Goal: Book appointment/travel/reservation

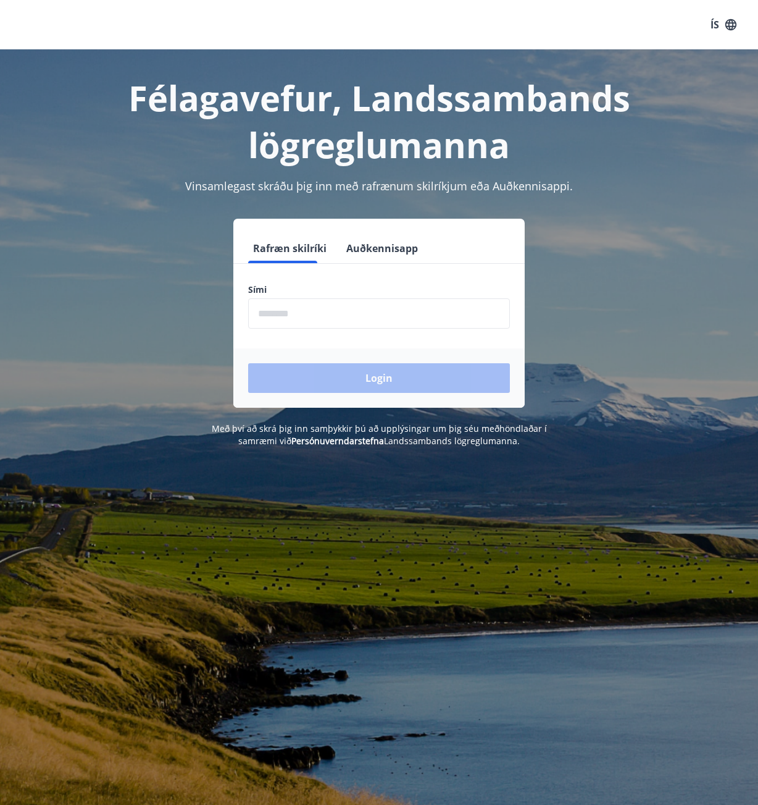
click at [330, 298] on input "phone" at bounding box center [379, 313] width 262 height 30
type input "********"
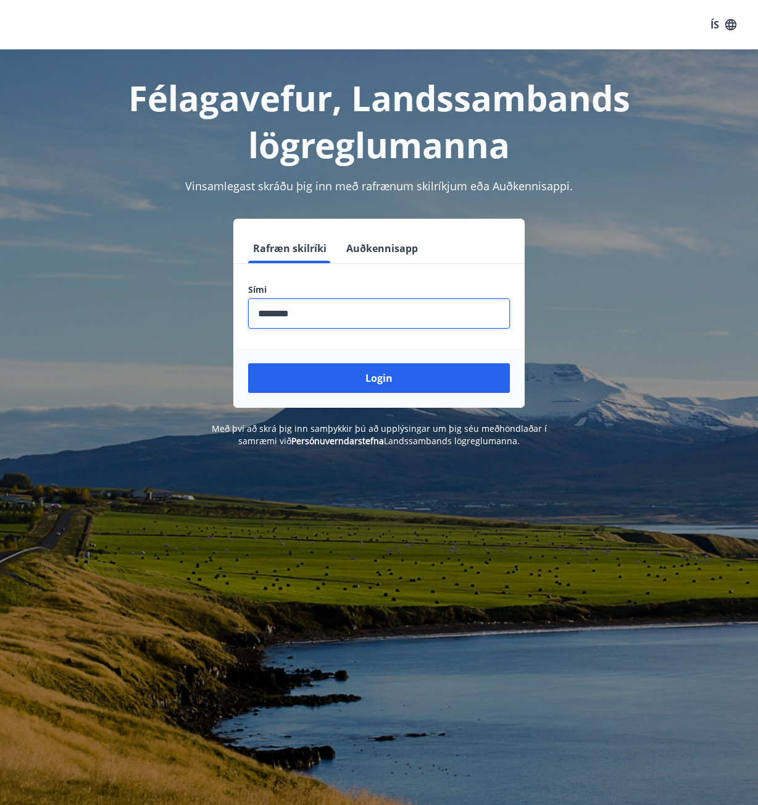
click at [248, 363] on button "Login" at bounding box center [379, 378] width 262 height 30
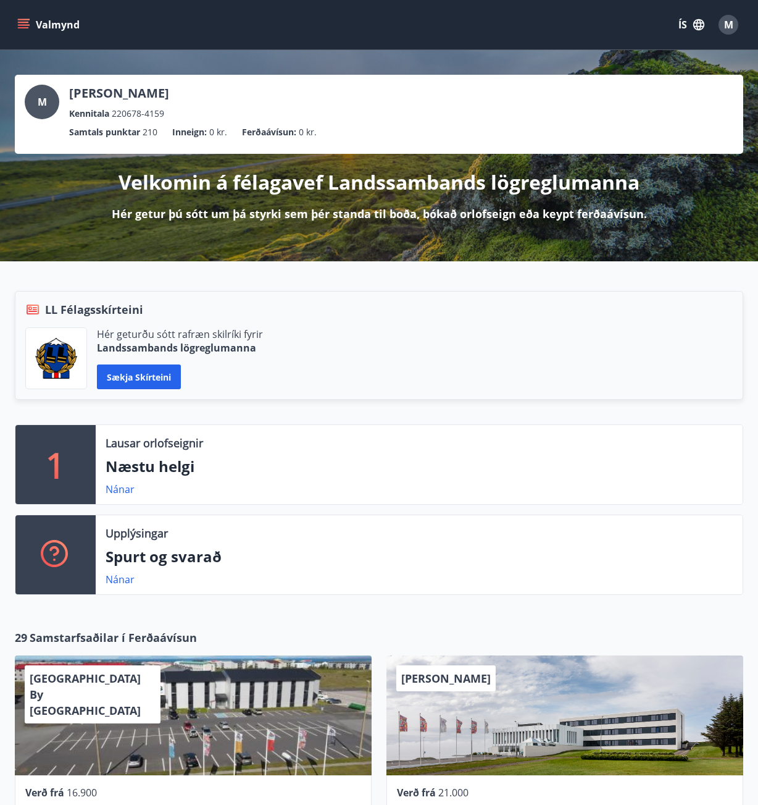
click at [17, 19] on button "Valmynd" at bounding box center [50, 25] width 70 height 22
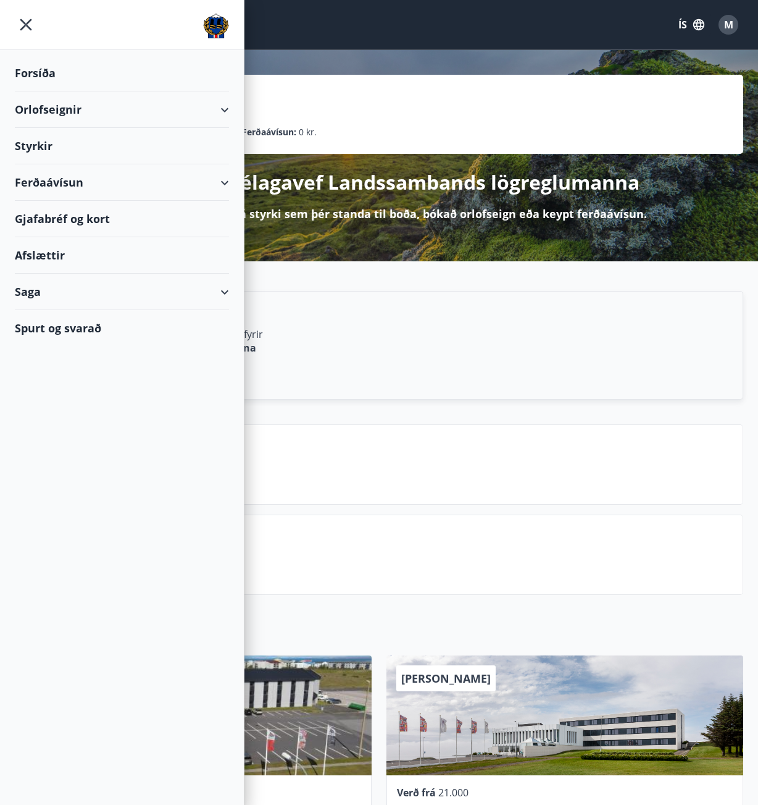
click at [178, 106] on div "Orlofseignir" at bounding box center [122, 109] width 214 height 36
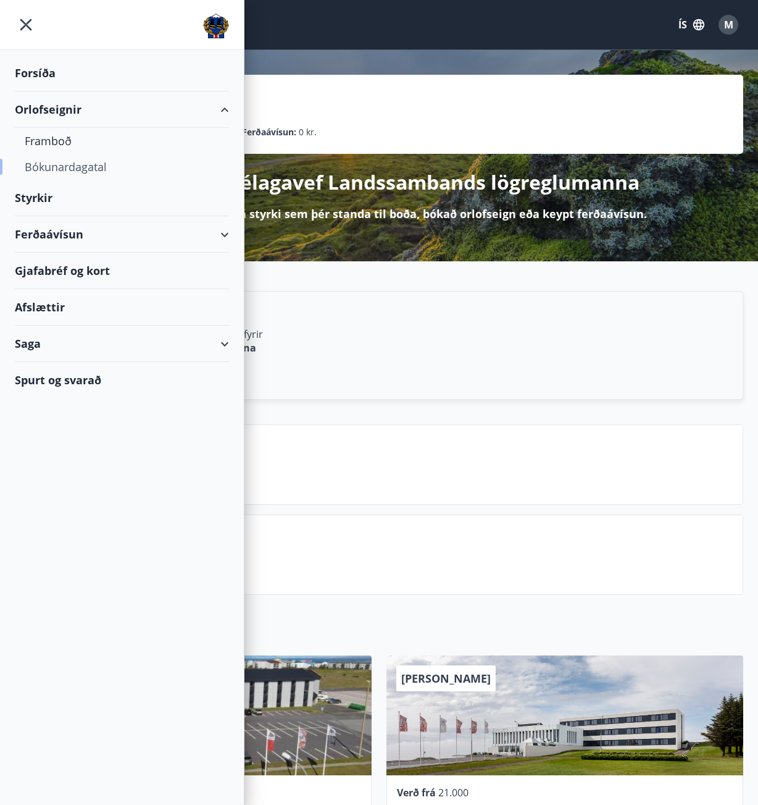
click at [93, 162] on div "Bókunardagatal" at bounding box center [122, 167] width 195 height 26
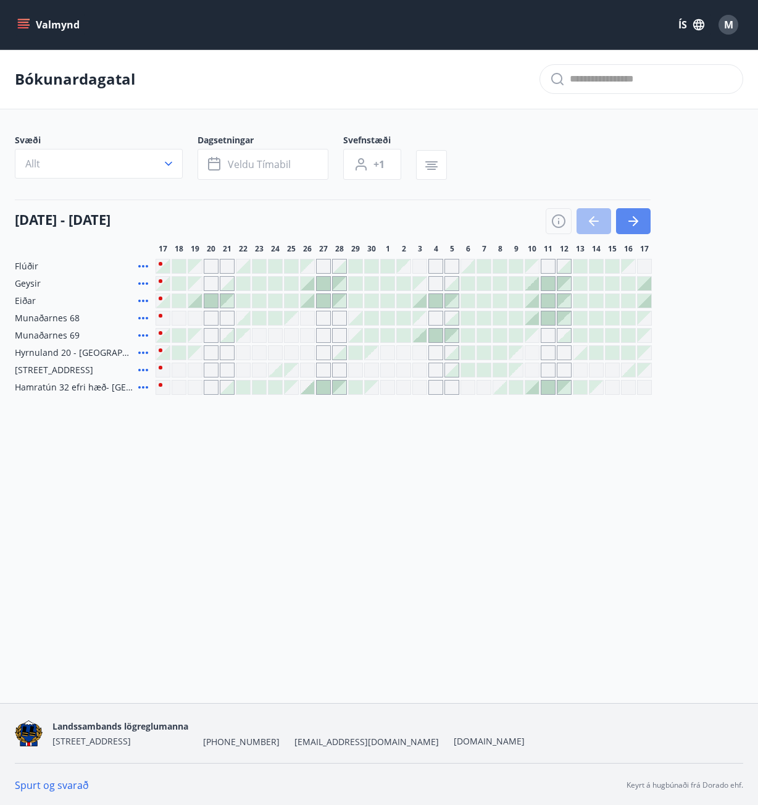
click at [643, 220] on button "button" at bounding box center [633, 221] width 35 height 26
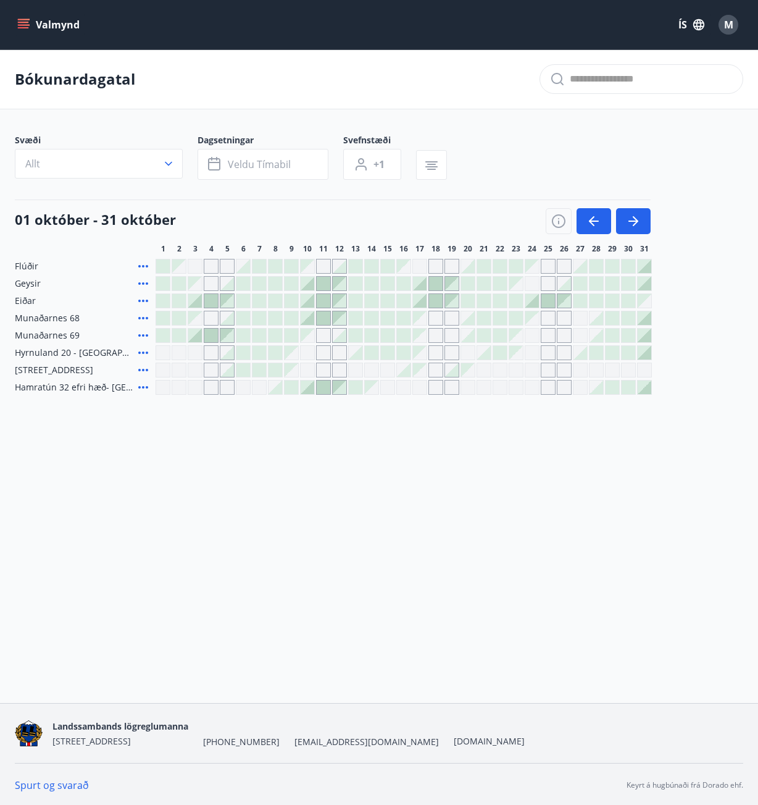
click at [212, 331] on div at bounding box center [211, 336] width 14 height 14
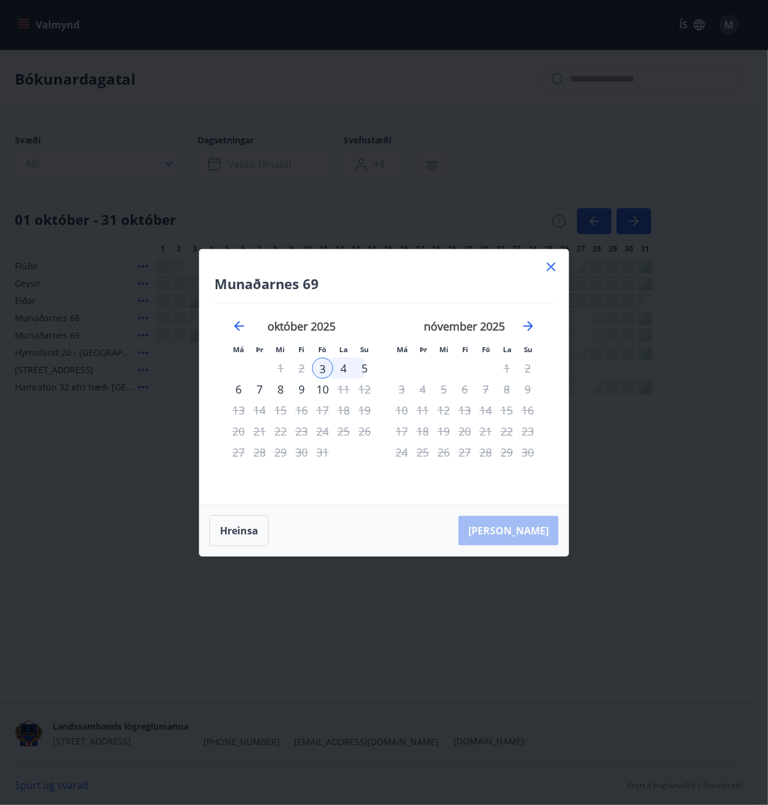
click at [342, 365] on div "4" at bounding box center [343, 368] width 21 height 21
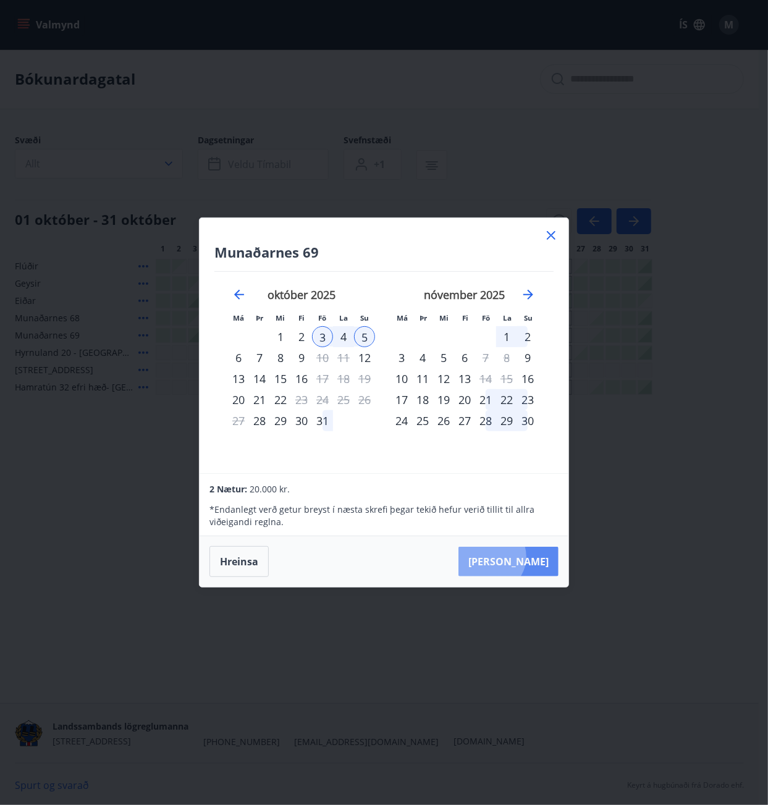
click at [527, 556] on button "[PERSON_NAME]" at bounding box center [508, 561] width 100 height 30
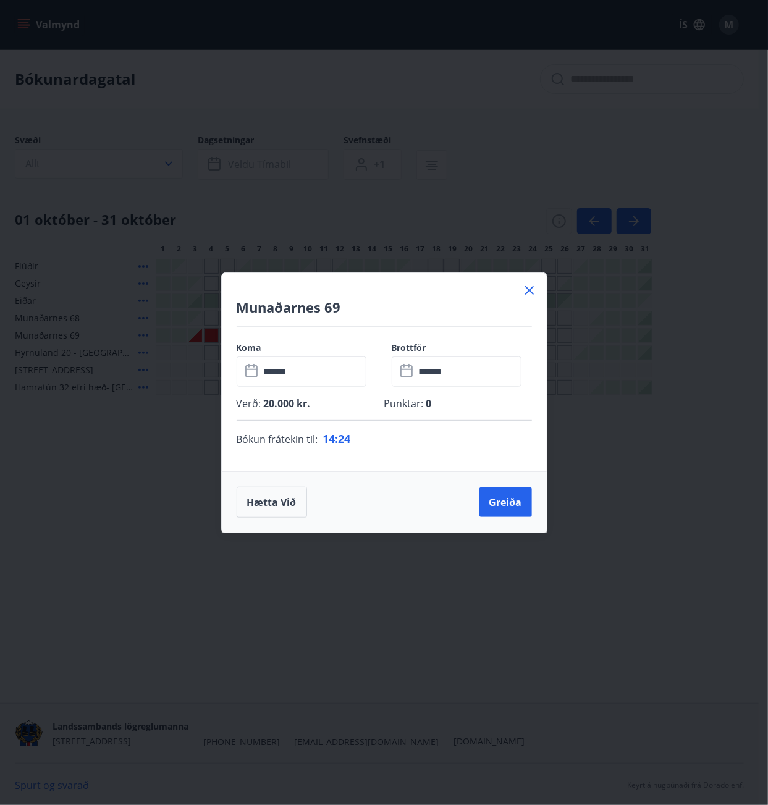
click at [527, 287] on icon at bounding box center [529, 290] width 15 height 15
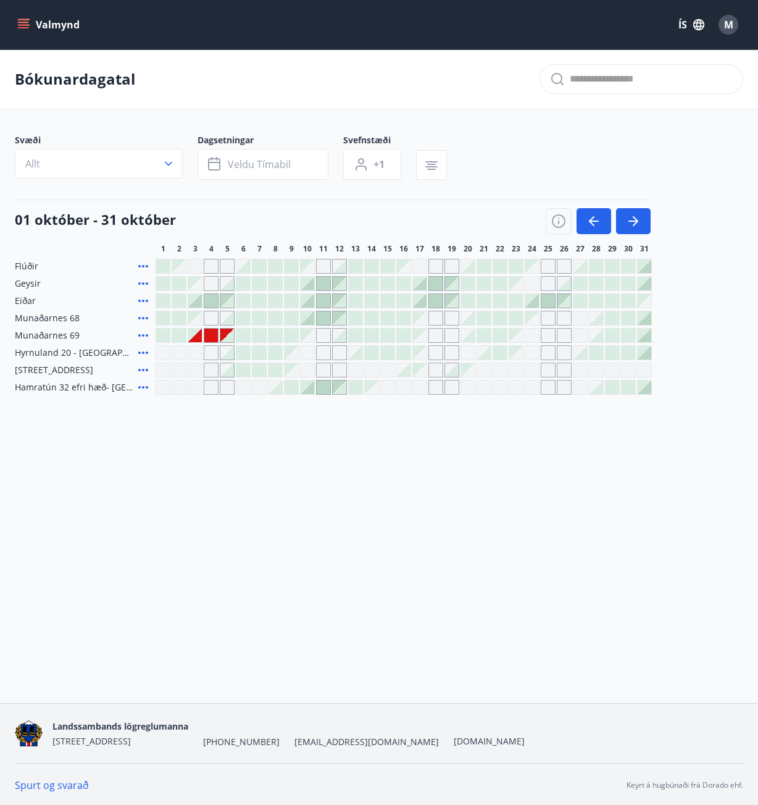
click at [201, 334] on div "Gráir dagar eru ekki bókanlegir" at bounding box center [195, 336] width 14 height 14
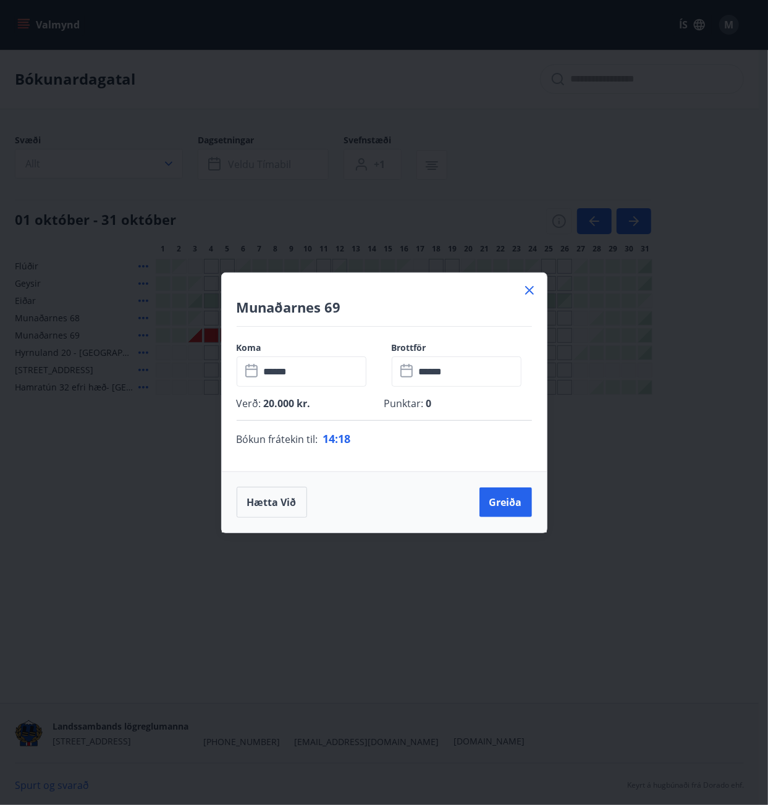
click at [527, 290] on icon at bounding box center [529, 290] width 15 height 15
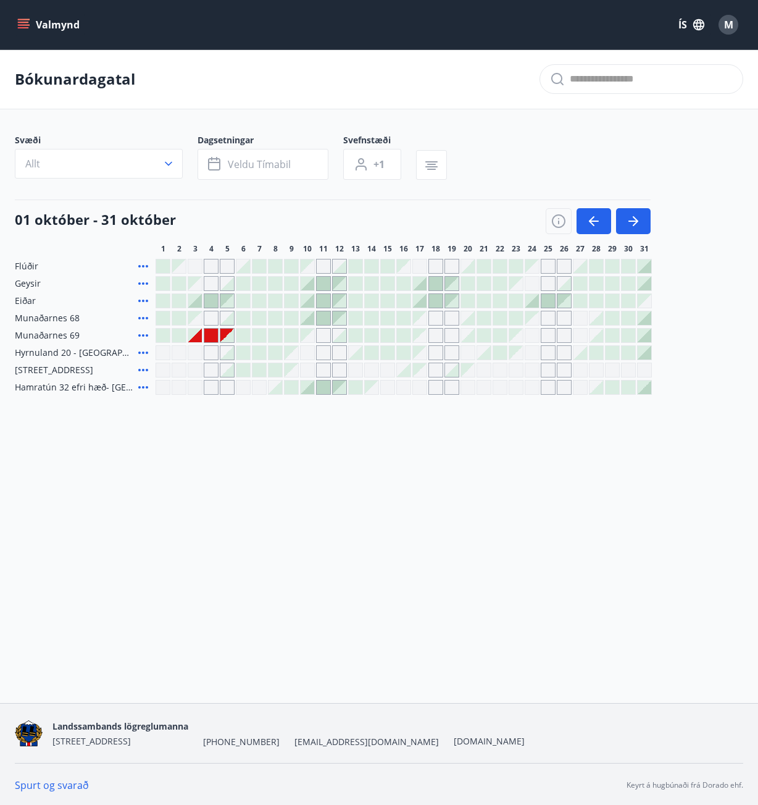
click at [200, 353] on div "Gráir dagar eru ekki bókanlegir" at bounding box center [195, 352] width 15 height 15
click at [198, 350] on div "Gráir dagar eru ekki bókanlegir" at bounding box center [195, 352] width 15 height 15
click at [197, 349] on div "Gráir dagar eru ekki bókanlegir" at bounding box center [195, 352] width 15 height 15
click at [214, 352] on div "Gráir dagar eru ekki bókanlegir" at bounding box center [211, 352] width 15 height 15
click at [224, 351] on div at bounding box center [227, 353] width 14 height 14
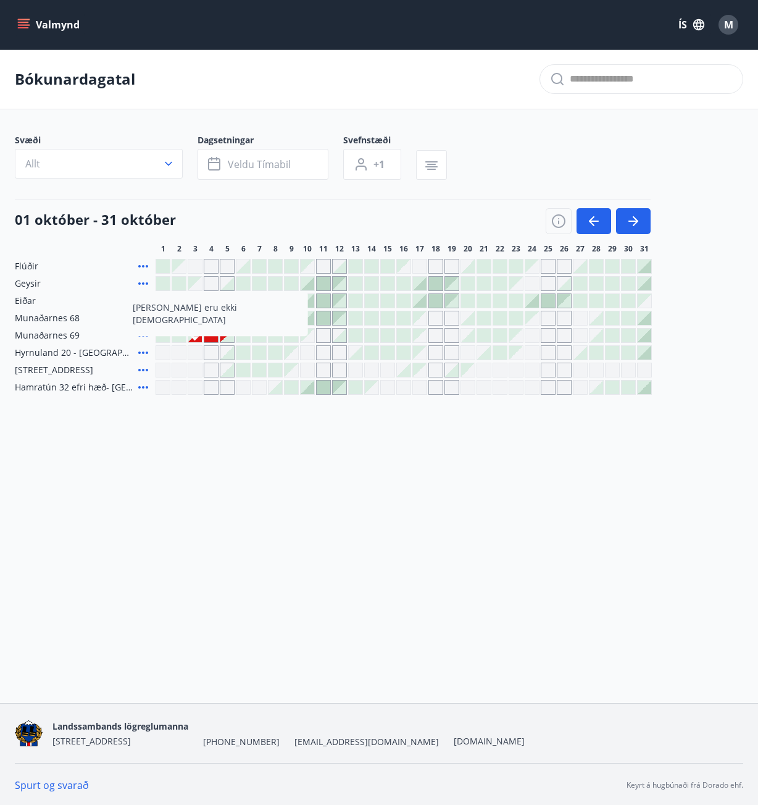
click at [256, 349] on div at bounding box center [260, 353] width 14 height 14
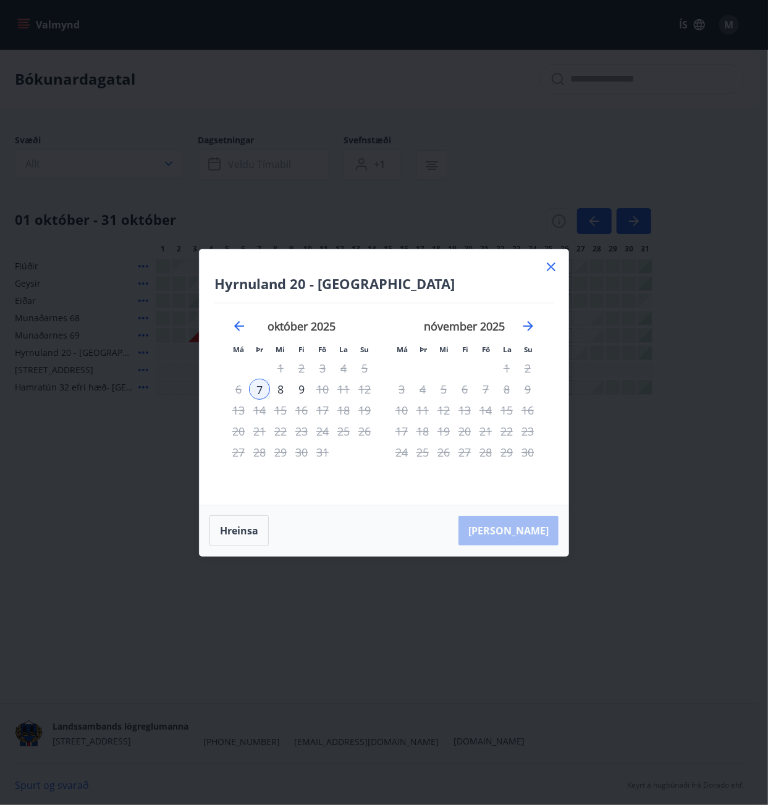
click at [547, 269] on icon at bounding box center [550, 266] width 15 height 15
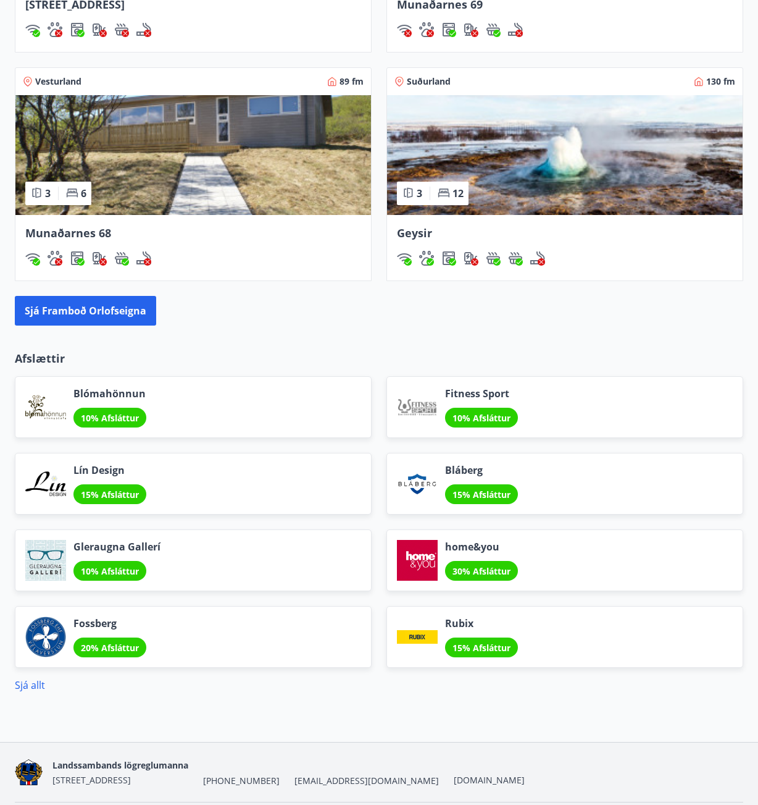
scroll to position [1343, 0]
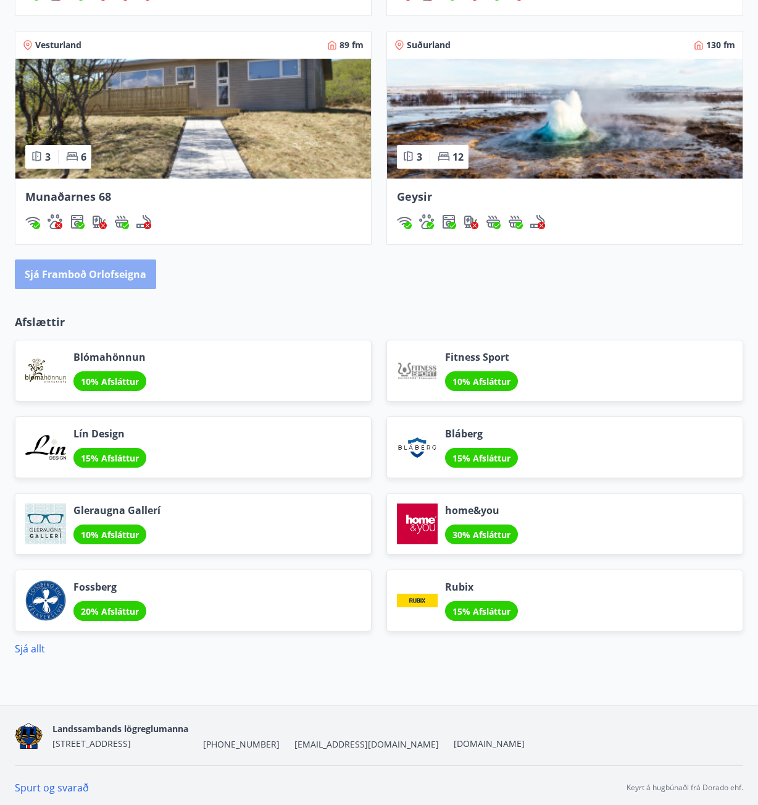
click at [106, 278] on button "Sjá framboð orlofseigna" at bounding box center [85, 274] width 141 height 30
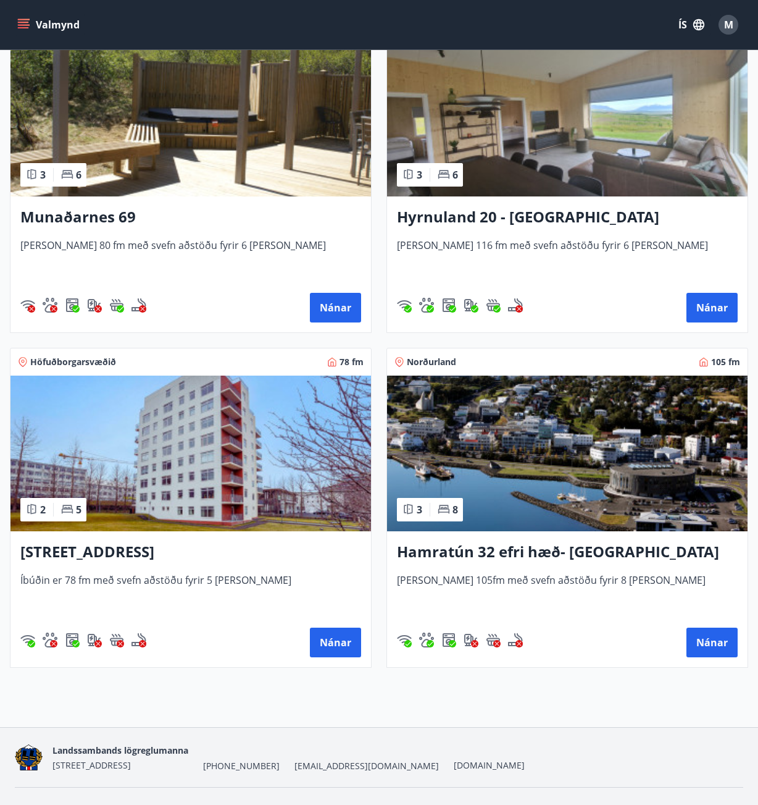
scroll to position [955, 0]
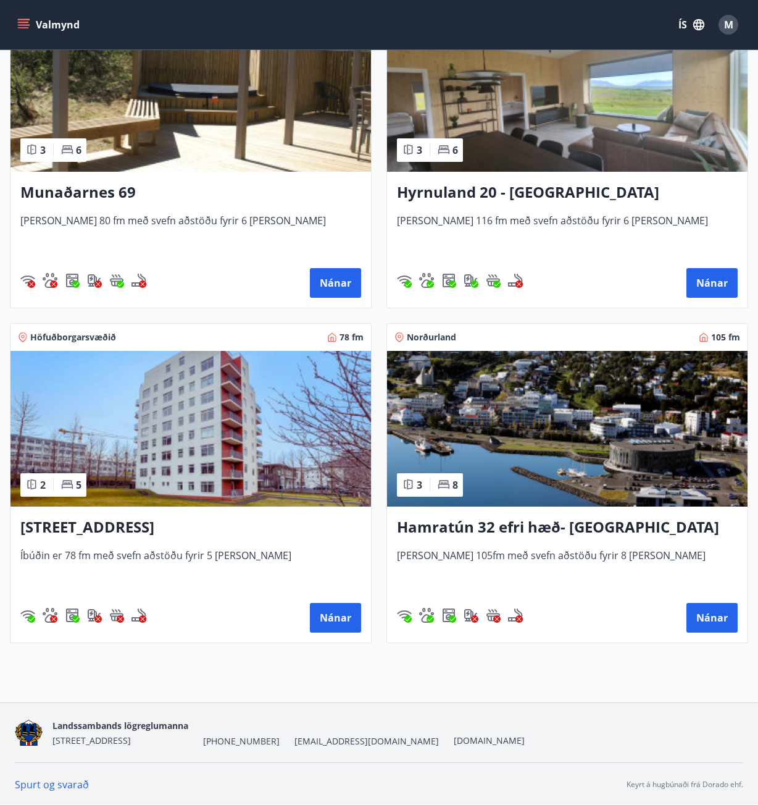
click at [572, 453] on img at bounding box center [567, 429] width 361 height 156
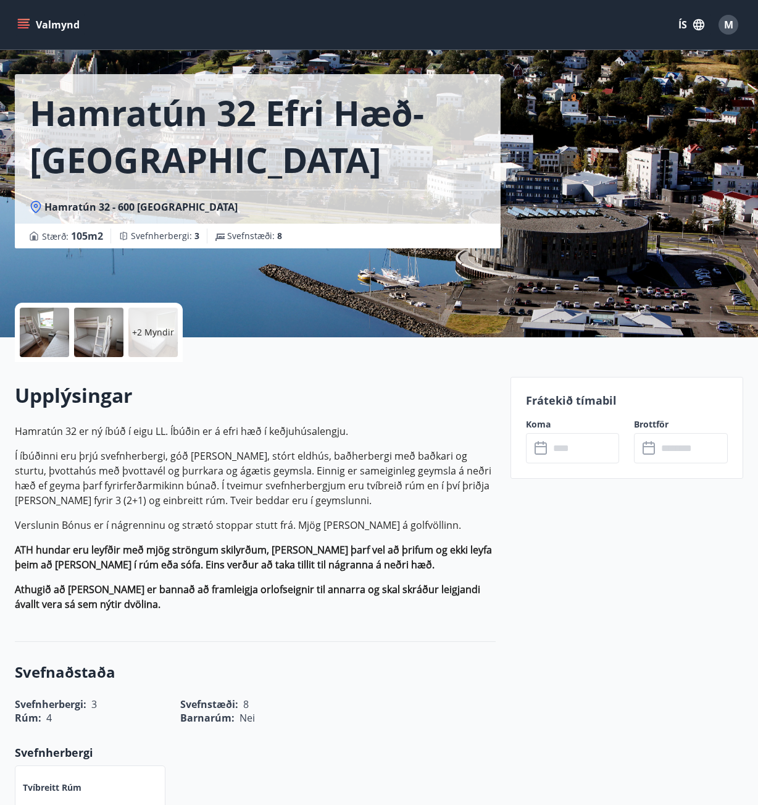
scroll to position [62, 0]
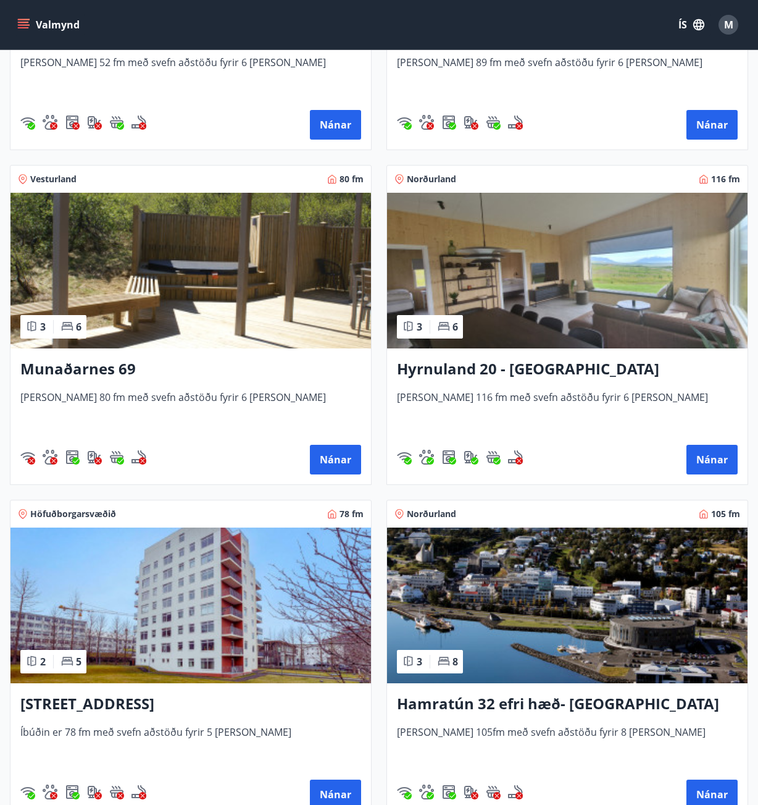
scroll to position [617, 0]
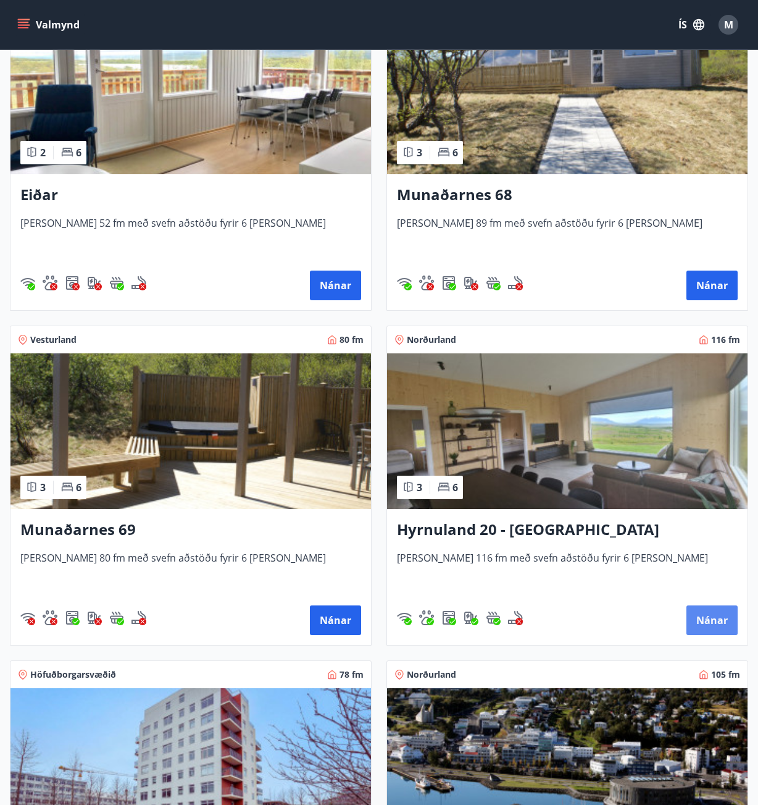
click at [716, 612] on button "Nánar" at bounding box center [712, 620] width 51 height 30
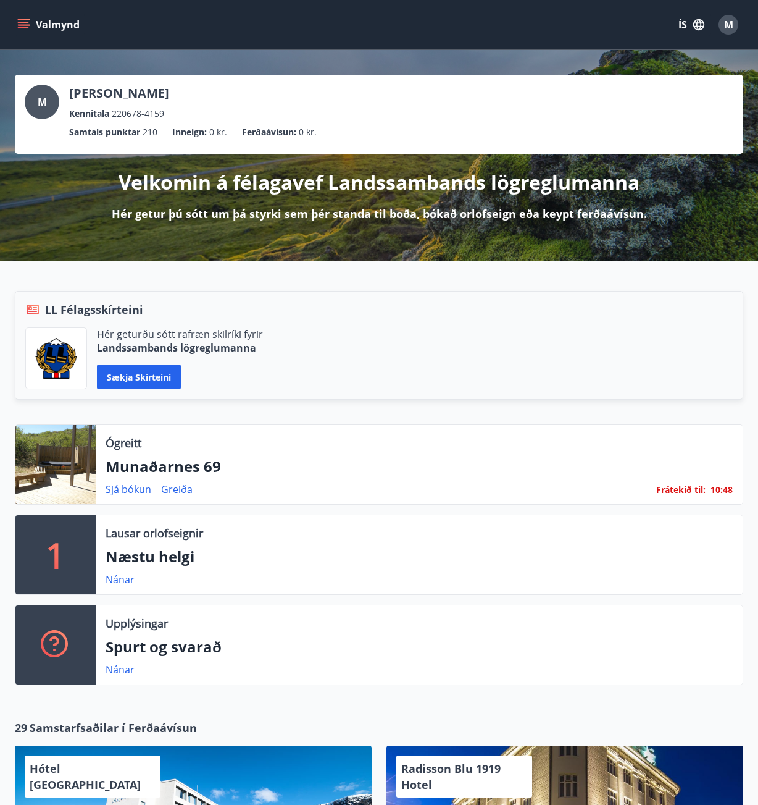
click at [22, 20] on icon "menu" at bounding box center [25, 19] width 14 height 1
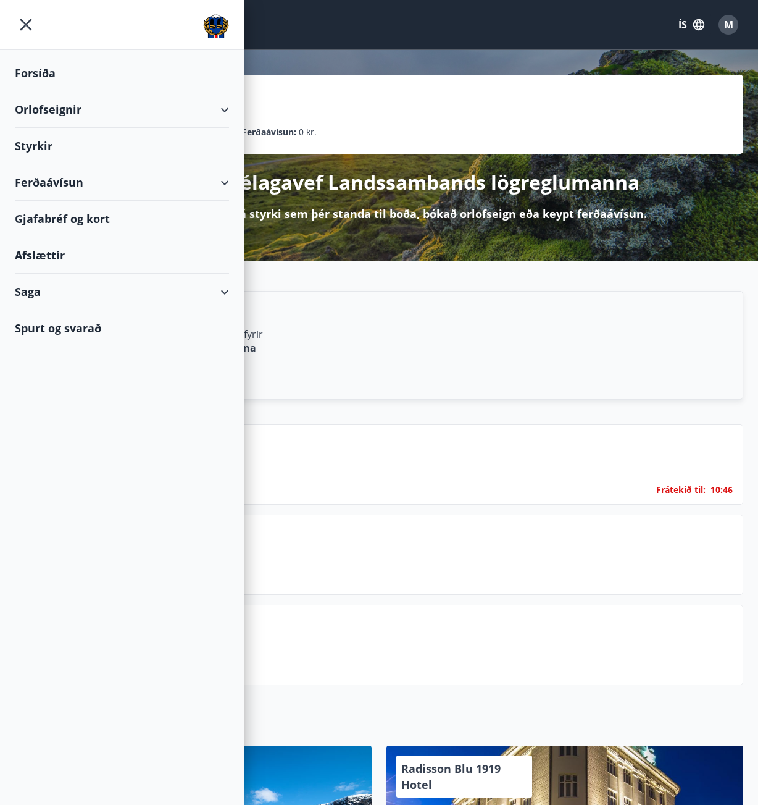
click at [225, 106] on div "Orlofseignir" at bounding box center [122, 109] width 214 height 36
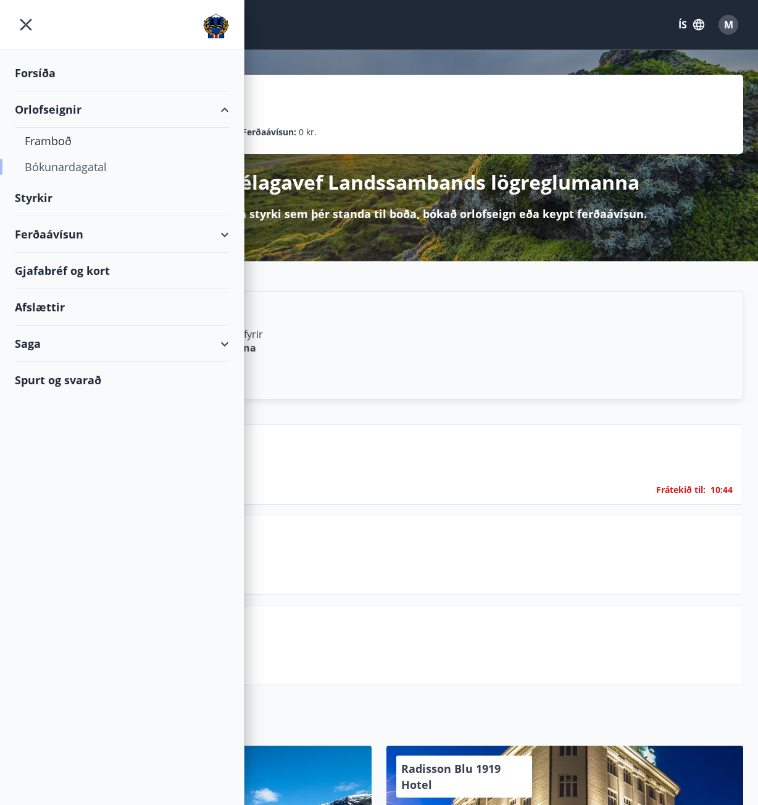
click at [89, 163] on div "Bókunardagatal" at bounding box center [122, 167] width 195 height 26
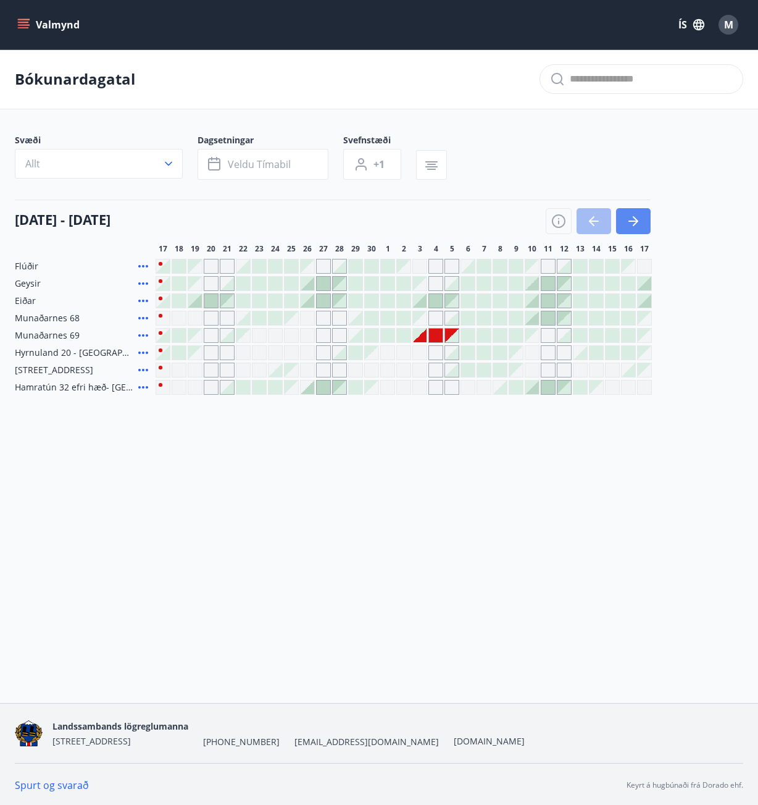
click at [637, 215] on icon "button" at bounding box center [633, 221] width 15 height 15
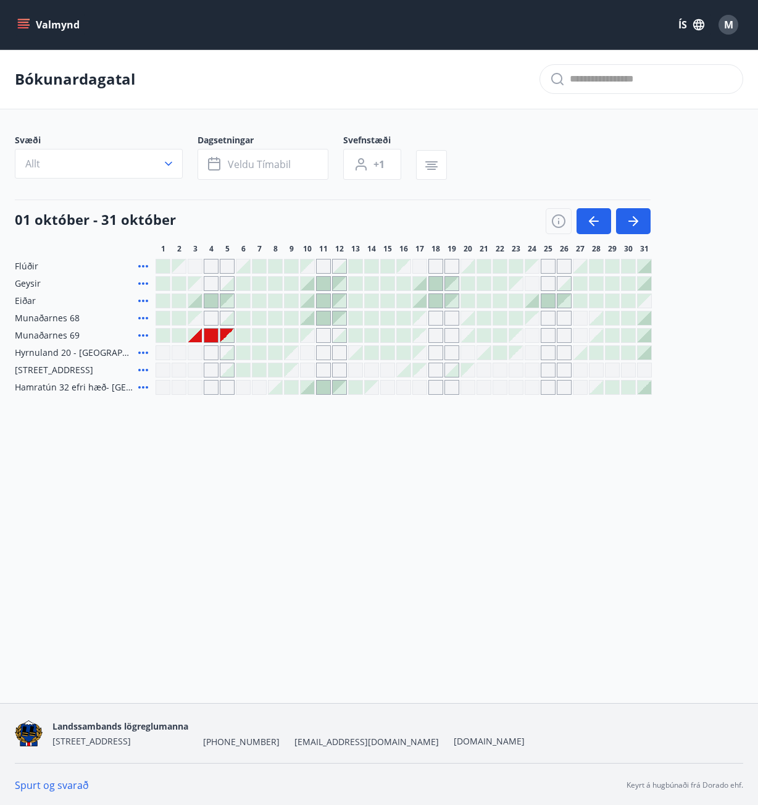
click at [197, 385] on div "Gráir dagar eru ekki bókanlegir" at bounding box center [195, 387] width 15 height 15
click at [220, 466] on div "Valmynd ÍS M Bókunardagatal Svæði Allt Dagsetningar Veldu tímabil Svefnstæði +1…" at bounding box center [379, 351] width 758 height 703
click at [193, 349] on div "Gráir dagar eru ekki bókanlegir" at bounding box center [195, 352] width 15 height 15
click at [191, 386] on div "Gráir dagar eru ekki bókanlegir" at bounding box center [195, 387] width 15 height 15
click at [214, 385] on div "Gráir dagar eru ekki bókanlegir" at bounding box center [211, 387] width 15 height 15
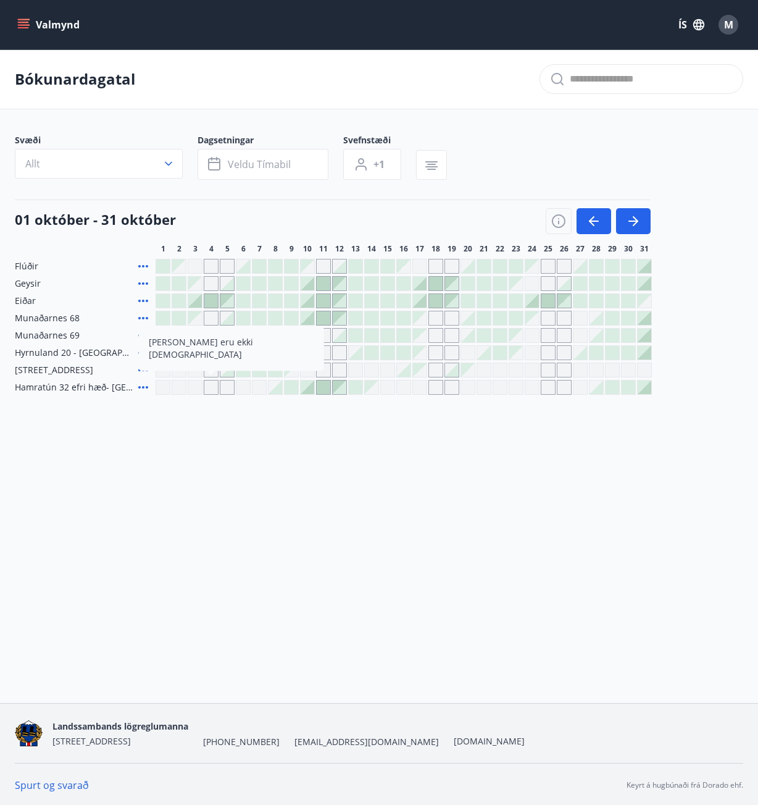
click at [247, 438] on div "Bókunardagatal Svæði Allt Dagsetningar Veldu tímabil Svefnstæði +1 01 október -…" at bounding box center [379, 246] width 758 height 395
